Goal: Task Accomplishment & Management: Manage account settings

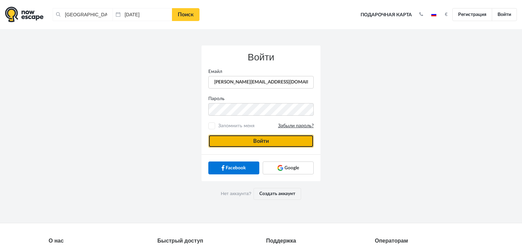
click at [283, 137] on button "Войти" at bounding box center [260, 141] width 105 height 13
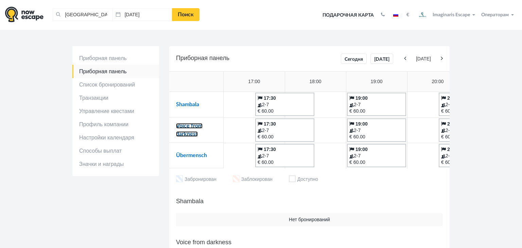
click at [188, 126] on link "Voice from darkness" at bounding box center [189, 130] width 27 height 14
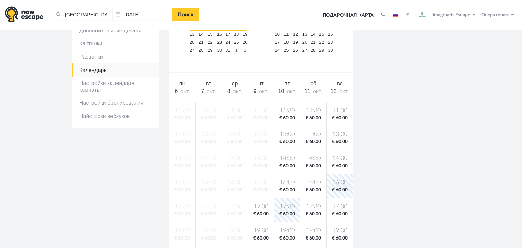
scroll to position [82, 0]
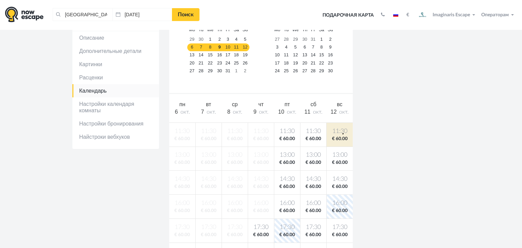
click at [343, 134] on span "11:30" at bounding box center [339, 131] width 23 height 8
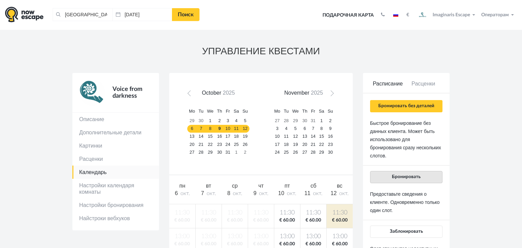
scroll to position [0, 0]
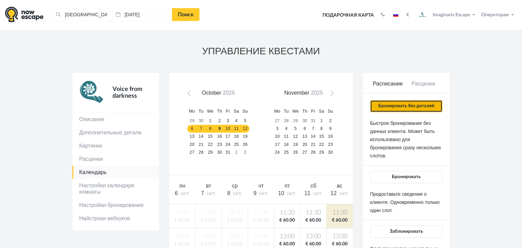
click at [397, 104] on button "Бронировать без деталей" at bounding box center [406, 106] width 72 height 12
